Goal: Transaction & Acquisition: Purchase product/service

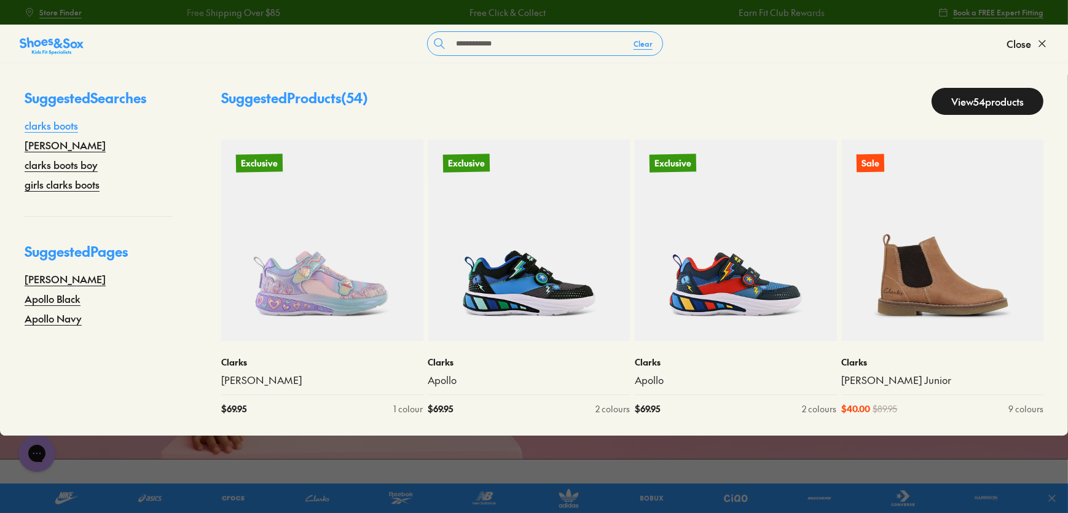
type input "**********"
click at [43, 125] on link "clarks boots" at bounding box center [51, 125] width 53 height 15
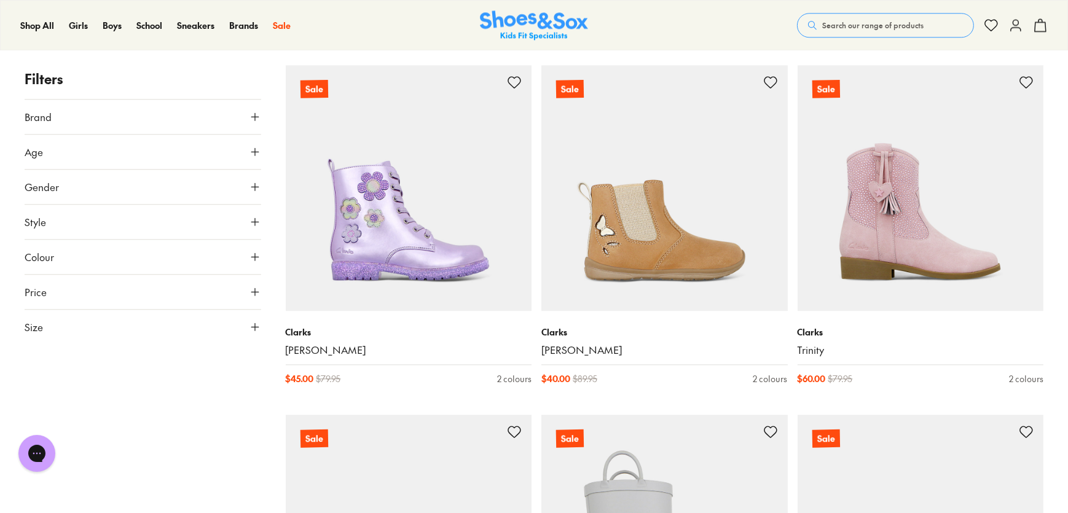
scroll to position [4064, 0]
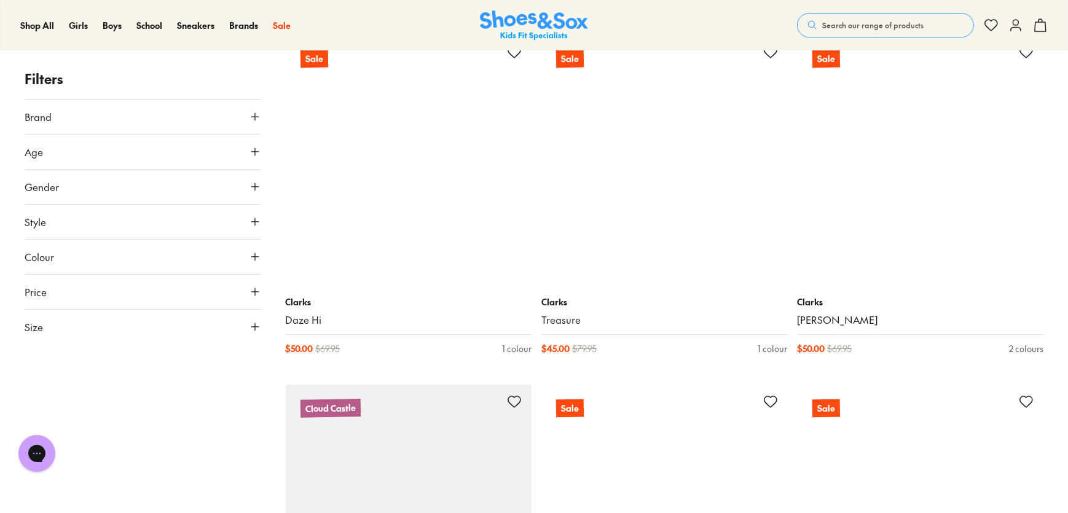
scroll to position [5751, 0]
